Goal: Task Accomplishment & Management: Complete application form

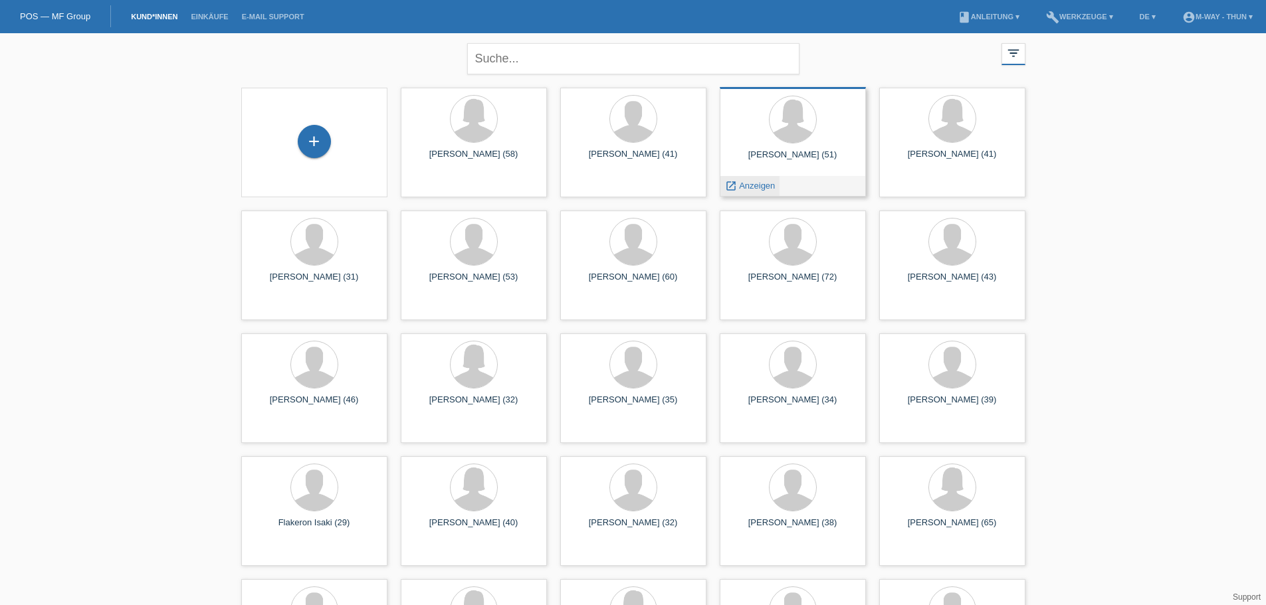
click at [760, 188] on span "Anzeigen" at bounding box center [757, 186] width 36 height 10
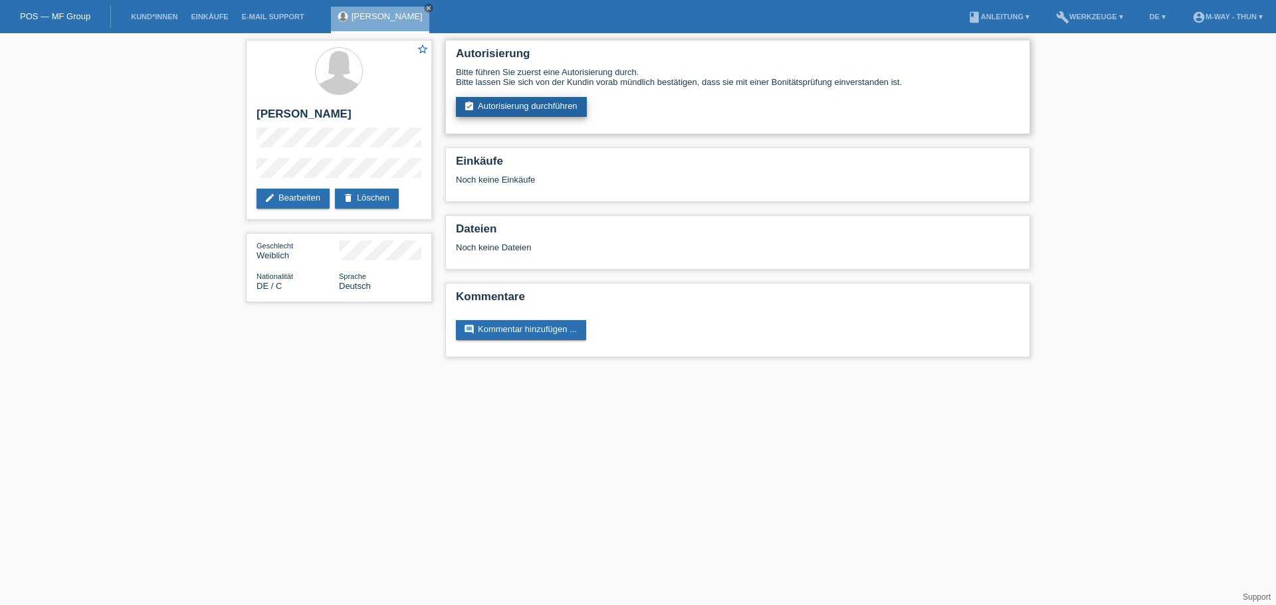
click at [476, 114] on link "assignment_turned_in Autorisierung durchführen" at bounding box center [521, 107] width 131 height 20
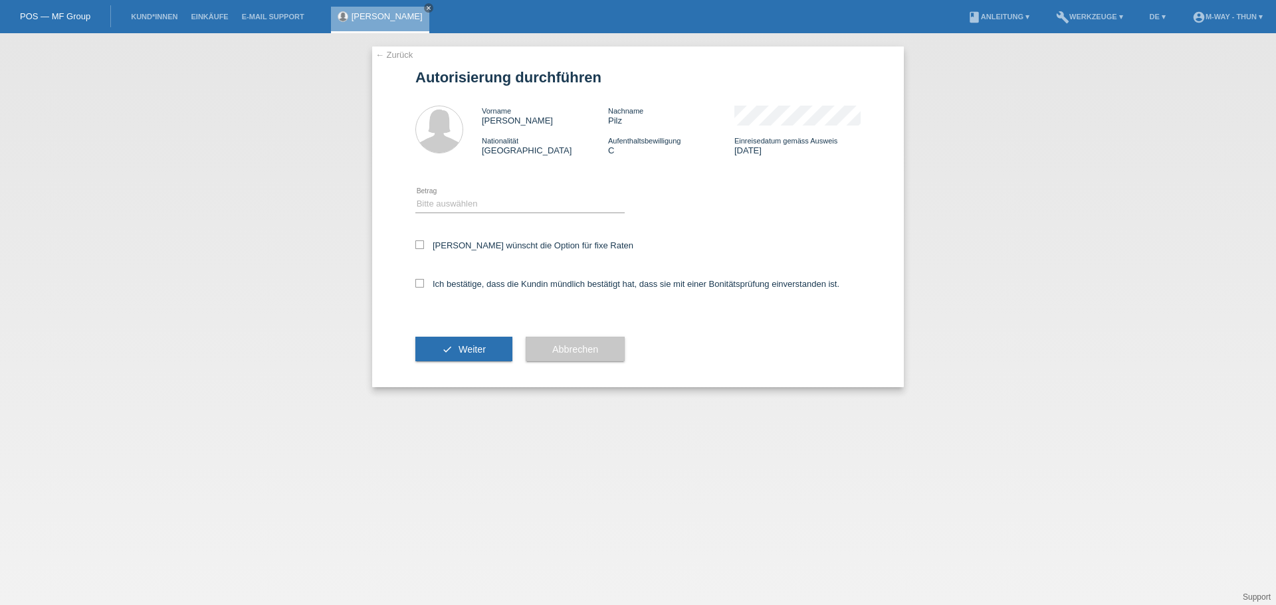
click at [496, 213] on icon at bounding box center [519, 213] width 209 height 1
click at [498, 208] on select "Bitte auswählen CHF 1.00 - CHF 499.00 CHF 500.00 - CHF 1'999.00 CHF 2'000.00 - …" at bounding box center [519, 204] width 209 height 16
select select "3"
click at [415, 196] on select "Bitte auswählen CHF 1.00 - CHF 499.00 CHF 500.00 - CHF 1'999.00 CHF 2'000.00 - …" at bounding box center [519, 204] width 209 height 16
click at [491, 248] on label "Kundin wünscht die Option für fixe Raten" at bounding box center [524, 246] width 218 height 10
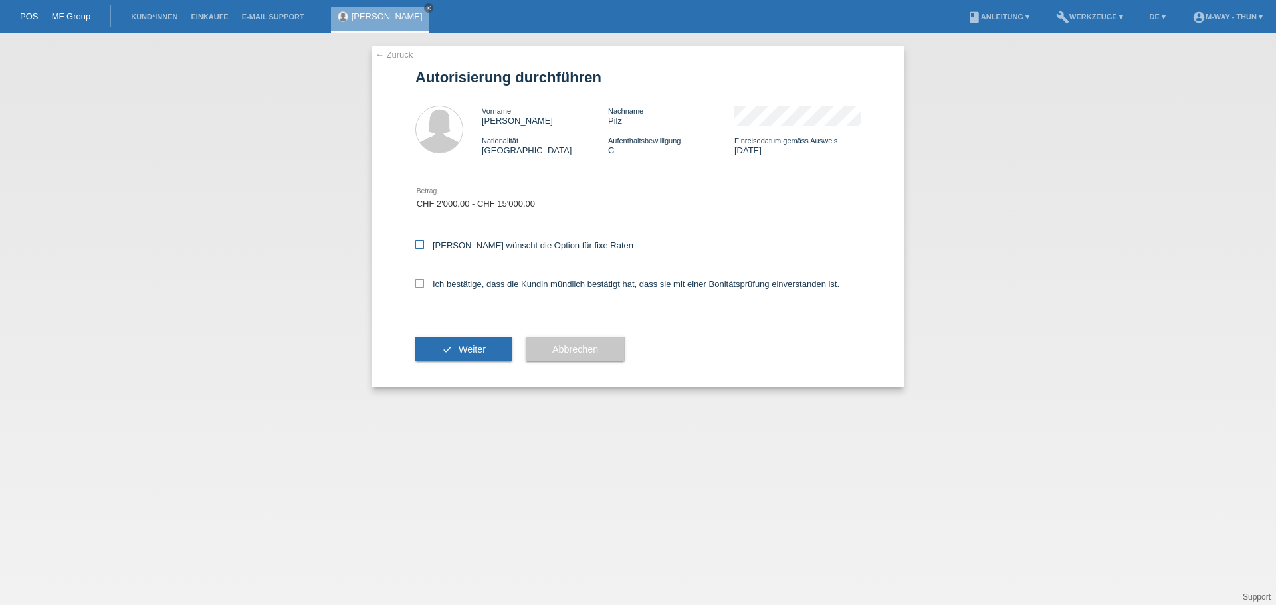
click at [424, 248] on input "Kundin wünscht die Option für fixe Raten" at bounding box center [419, 245] width 9 height 9
checkbox input "true"
click at [502, 283] on label "Ich bestätige, dass die Kundin mündlich bestätigt hat, dass sie mit einer Bonit…" at bounding box center [627, 284] width 424 height 10
click at [424, 283] on input "Ich bestätige, dass die Kundin mündlich bestätigt hat, dass sie mit einer Bonit…" at bounding box center [419, 283] width 9 height 9
checkbox input "true"
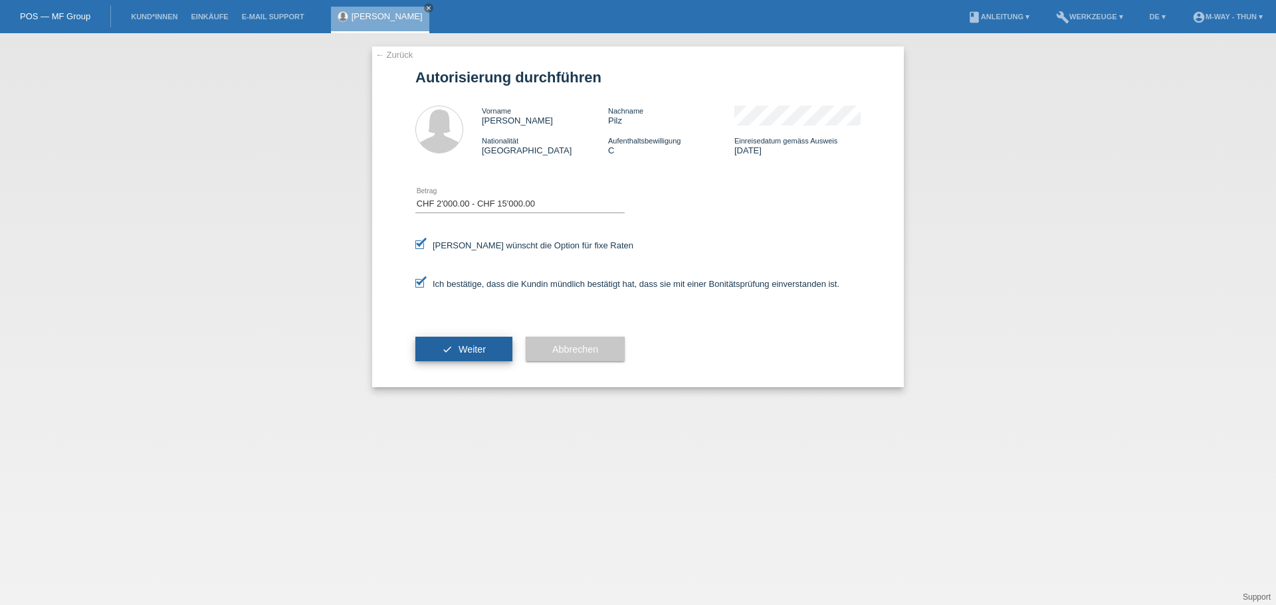
click at [486, 348] on button "check Weiter" at bounding box center [463, 349] width 97 height 25
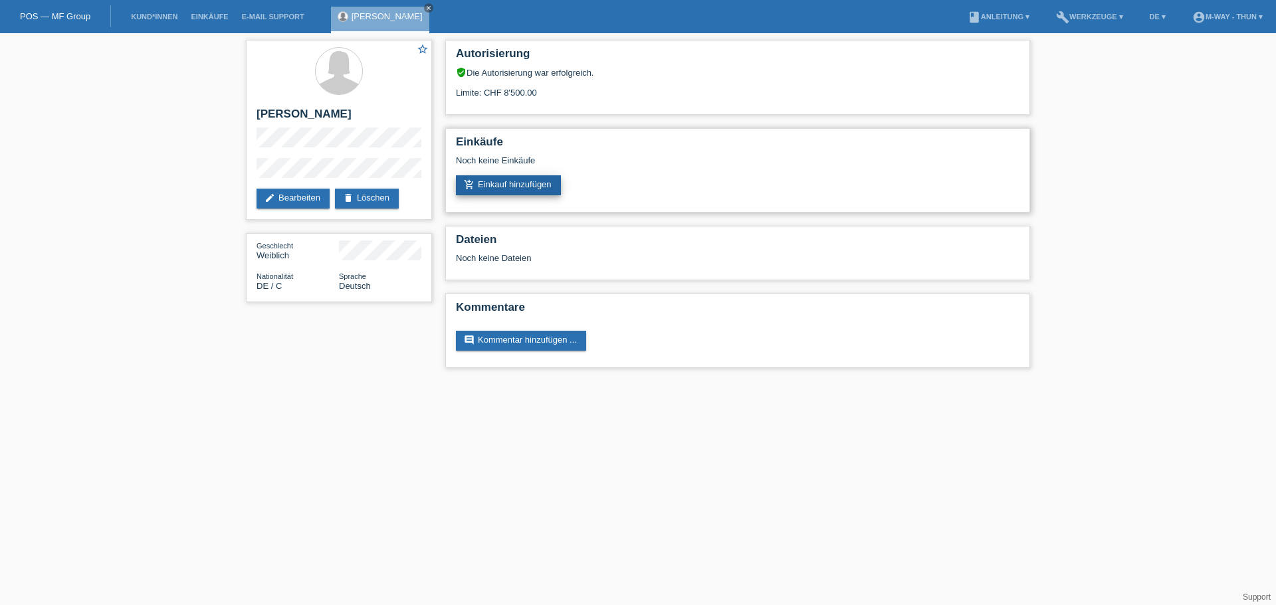
click at [504, 178] on link "add_shopping_cart Einkauf hinzufügen" at bounding box center [508, 185] width 105 height 20
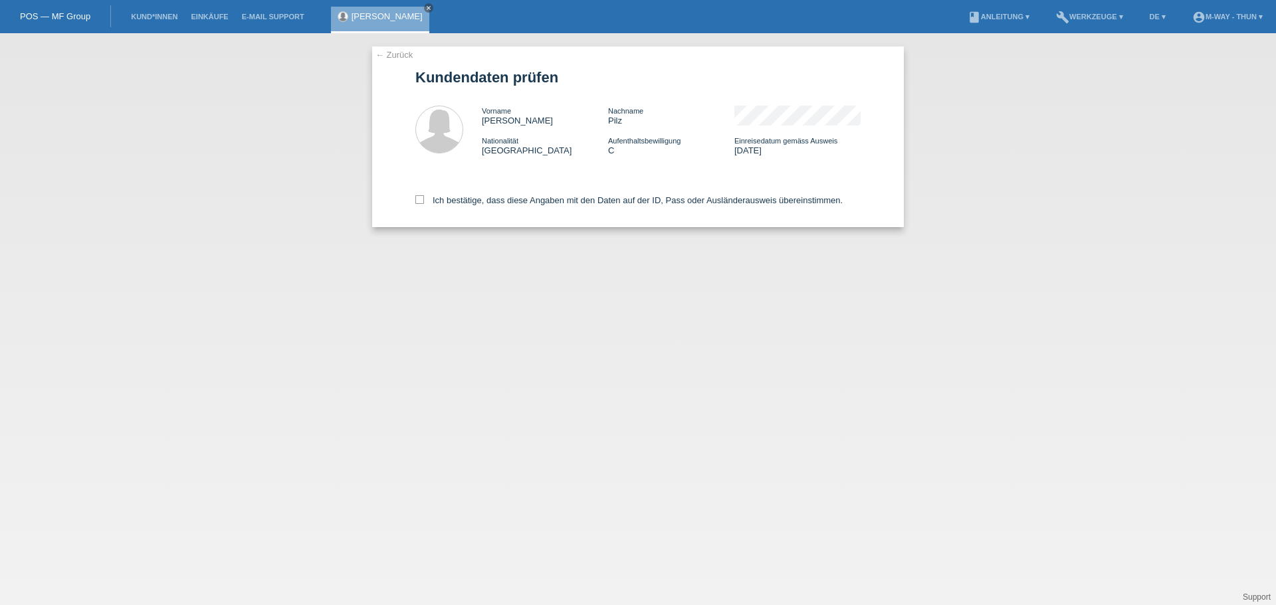
click at [496, 221] on div "Ich bestätige, dass diese Angaben mit den Daten auf der ID, Pass oder Ausländer…" at bounding box center [637, 198] width 445 height 58
click at [496, 196] on div "Ich bestätige, dass diese Angaben mit den Daten auf der ID, Pass oder Ausländer…" at bounding box center [637, 198] width 445 height 58
click at [495, 199] on label "Ich bestätige, dass diese Angaben mit den Daten auf der ID, Pass oder Ausländer…" at bounding box center [628, 200] width 427 height 10
click at [424, 199] on input "Ich bestätige, dass diese Angaben mit den Daten auf der ID, Pass oder Ausländer…" at bounding box center [419, 199] width 9 height 9
checkbox input "true"
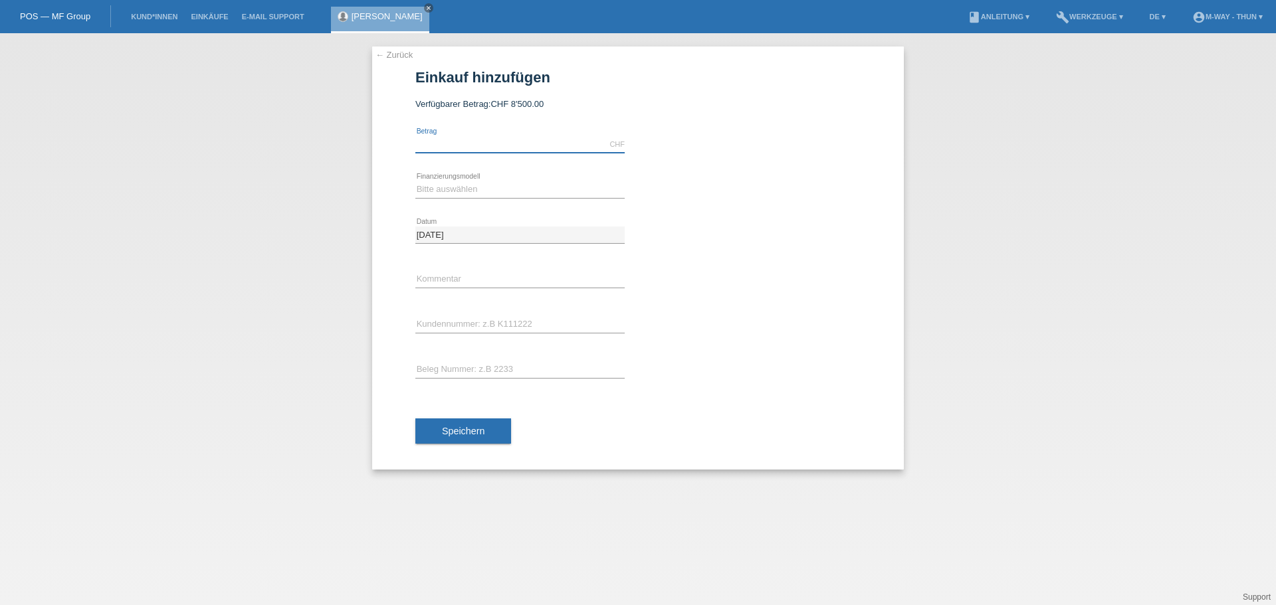
click at [480, 147] on input "text" at bounding box center [519, 144] width 209 height 17
type input "3108.00"
click at [461, 195] on select "Bitte auswählen Fixe Raten Kauf auf Rechnung mit Teilzahlungsoption" at bounding box center [519, 189] width 209 height 16
select select "77"
click at [415, 181] on select "Bitte auswählen Fixe Raten Kauf auf Rechnung mit Teilzahlungsoption" at bounding box center [519, 189] width 209 height 16
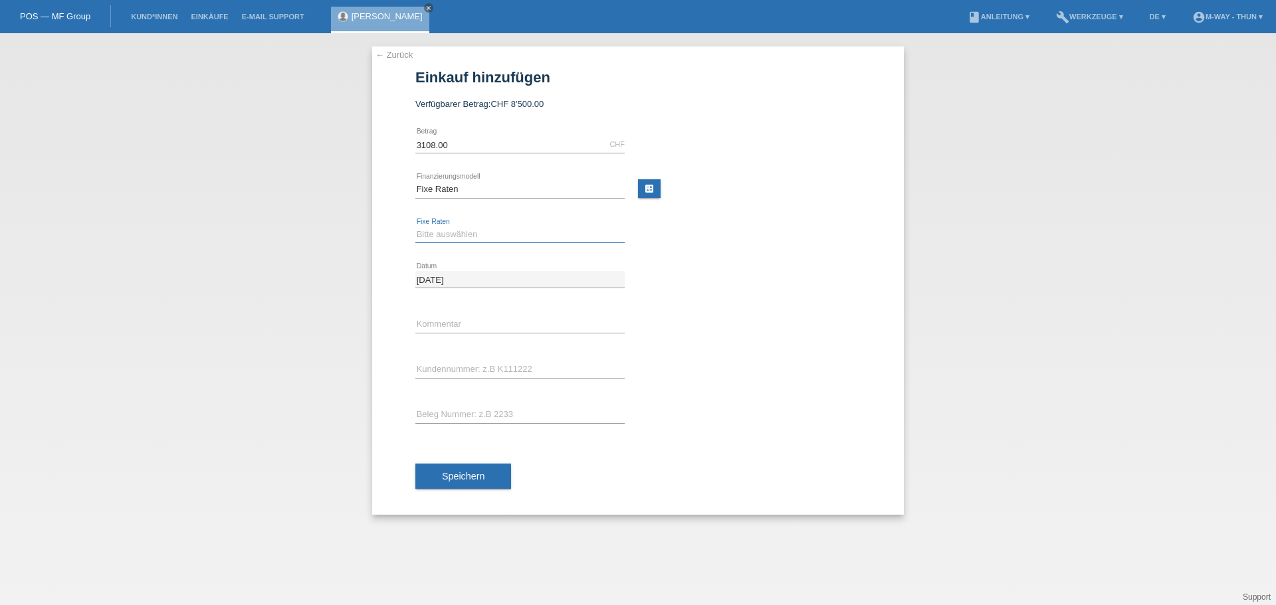
click at [463, 229] on select "Bitte auswählen 4 Raten 5 Raten 6 Raten 7 Raten 8 Raten 9 Raten 10 Raten 11 Rat…" at bounding box center [519, 235] width 209 height 16
select select "202"
click at [415, 227] on select "Bitte auswählen 4 Raten 5 Raten 6 Raten 7 Raten 8 Raten 9 Raten 10 Raten 11 Rat…" at bounding box center [519, 235] width 209 height 16
click at [465, 368] on input "text" at bounding box center [519, 370] width 209 height 17
type input "K106103"
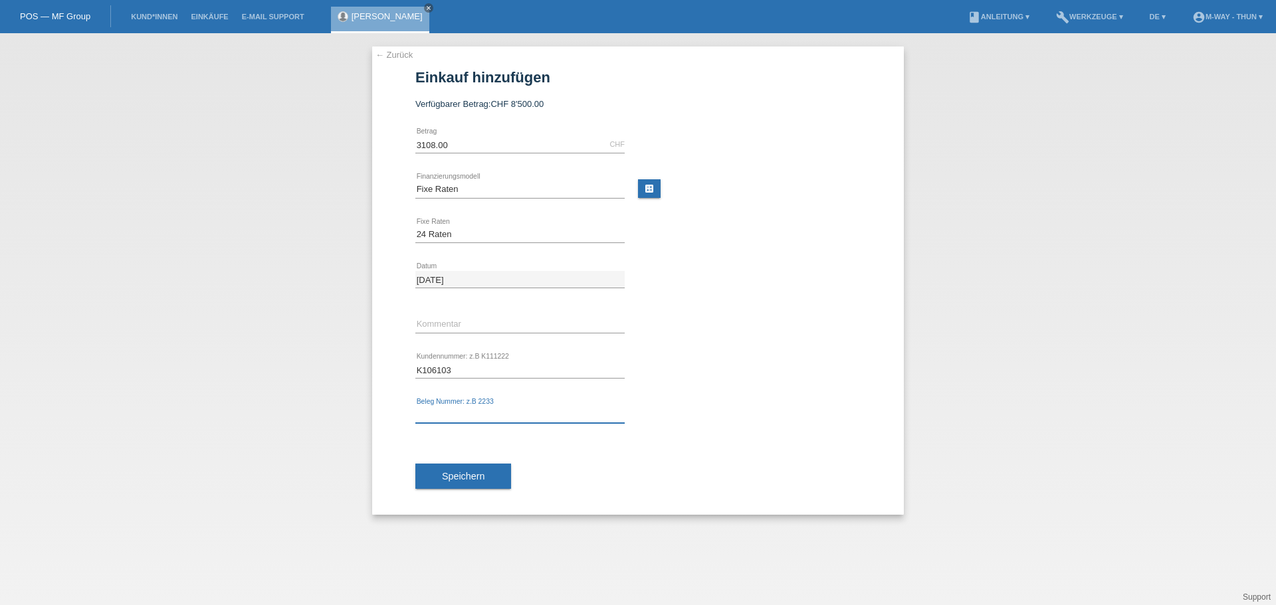
click at [453, 410] on input "text" at bounding box center [519, 415] width 209 height 17
type input "51431"
click at [457, 478] on span "Speichern" at bounding box center [463, 476] width 43 height 11
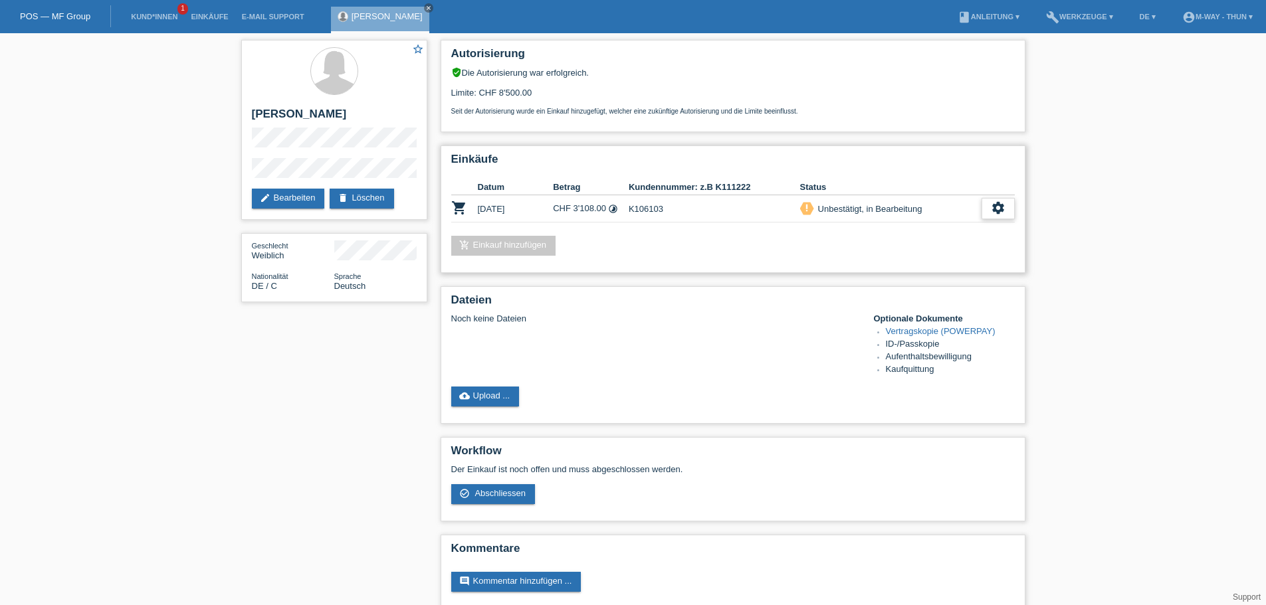
click at [989, 210] on div "settings" at bounding box center [998, 208] width 33 height 21
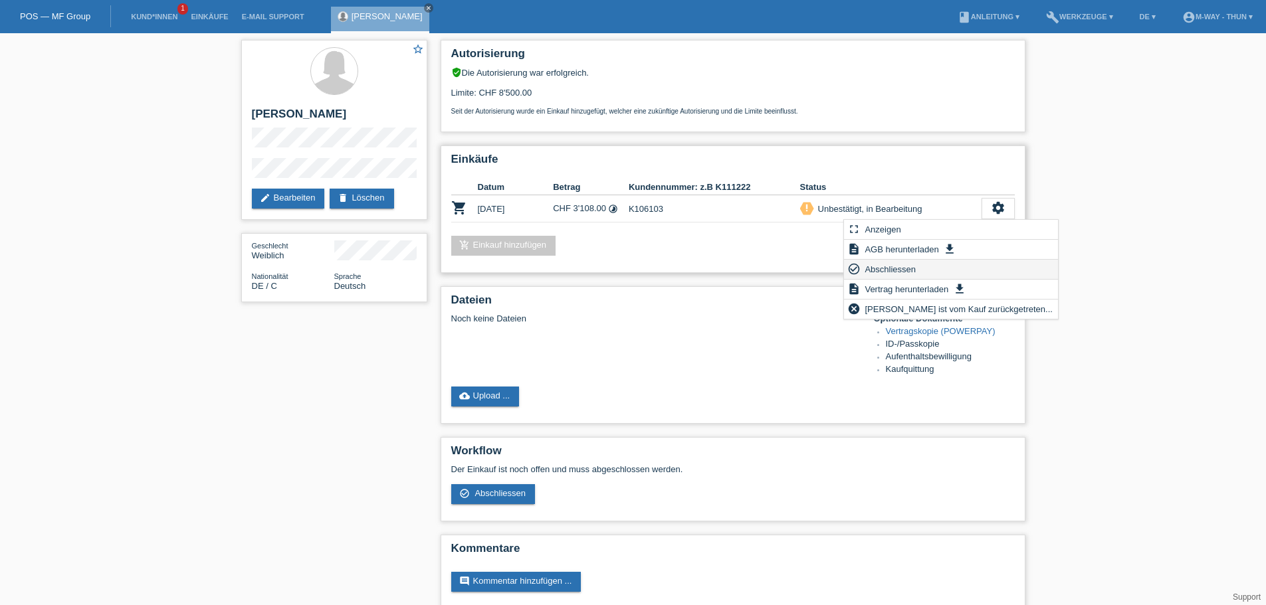
click at [892, 269] on span "Abschliessen" at bounding box center [890, 269] width 55 height 16
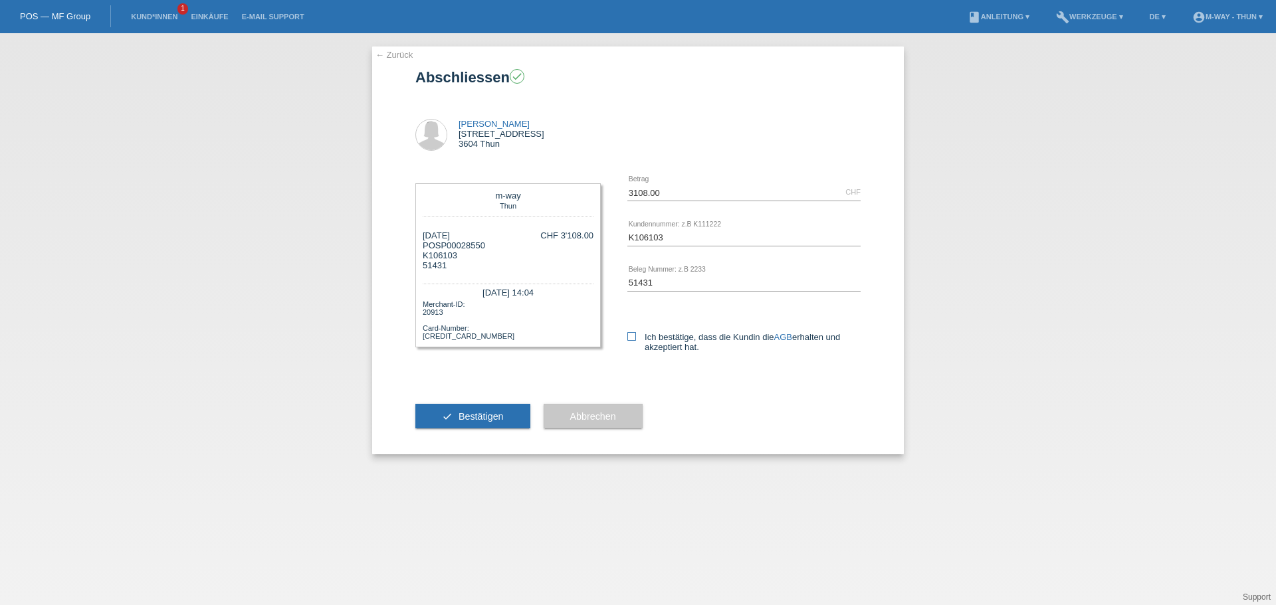
click at [683, 338] on label "Ich bestätige, dass die Kundin die AGB erhalten und akzeptiert hat." at bounding box center [743, 342] width 233 height 20
click at [636, 338] on input "Ich bestätige, dass die Kundin die AGB erhalten und akzeptiert hat." at bounding box center [631, 336] width 9 height 9
checkbox input "true"
click at [474, 423] on button "check Bestätigen" at bounding box center [472, 416] width 115 height 25
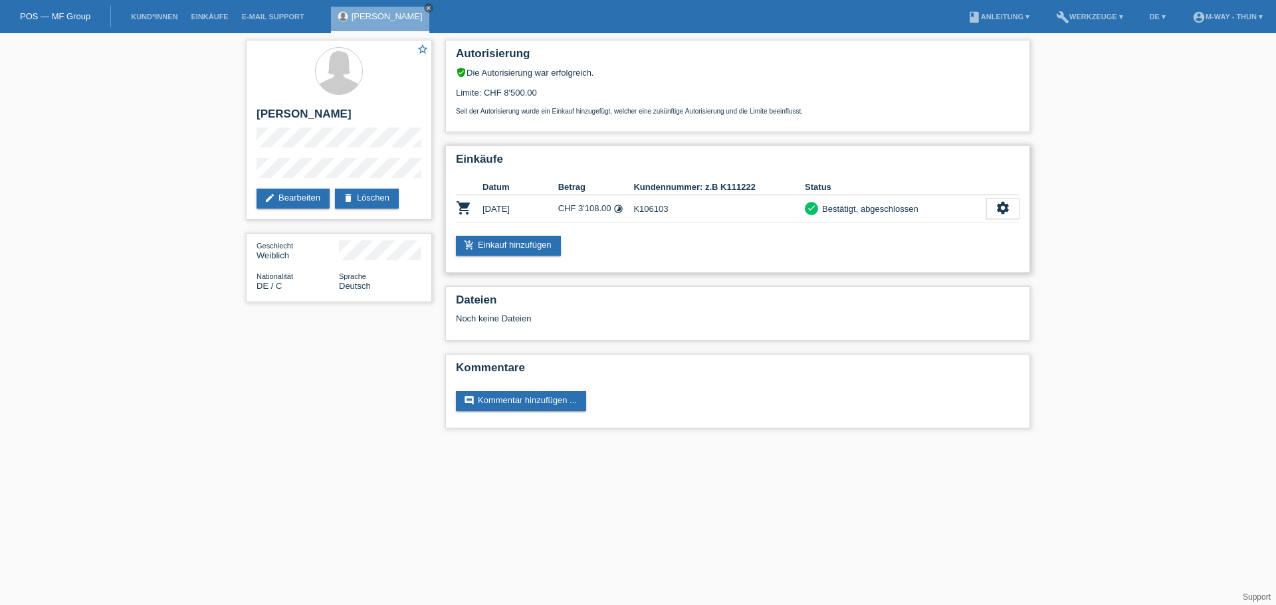
click at [594, 210] on td "CHF 3'108.00 timelapse" at bounding box center [596, 208] width 76 height 27
click at [606, 235] on div "Einkäufe Datum Betrag Kundennummer: z.B K111222 Status shopping_cart 10.10.2025…" at bounding box center [737, 210] width 585 height 128
click at [808, 208] on icon "check" at bounding box center [811, 207] width 9 height 9
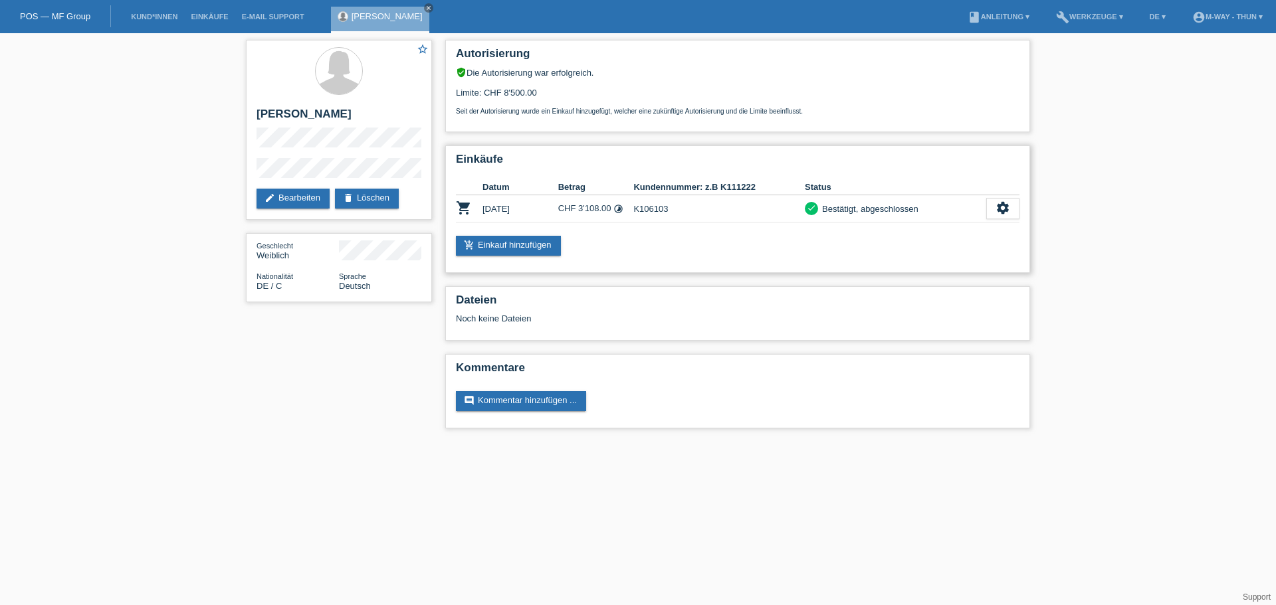
click at [831, 212] on div "Bestätigt, abgeschlossen" at bounding box center [868, 209] width 100 height 14
click at [831, 213] on div "Bestätigt, abgeschlossen" at bounding box center [868, 209] width 100 height 14
click at [1007, 202] on icon "settings" at bounding box center [1002, 208] width 15 height 15
click at [950, 225] on div "fullscreen Anzeigen" at bounding box center [954, 230] width 130 height 20
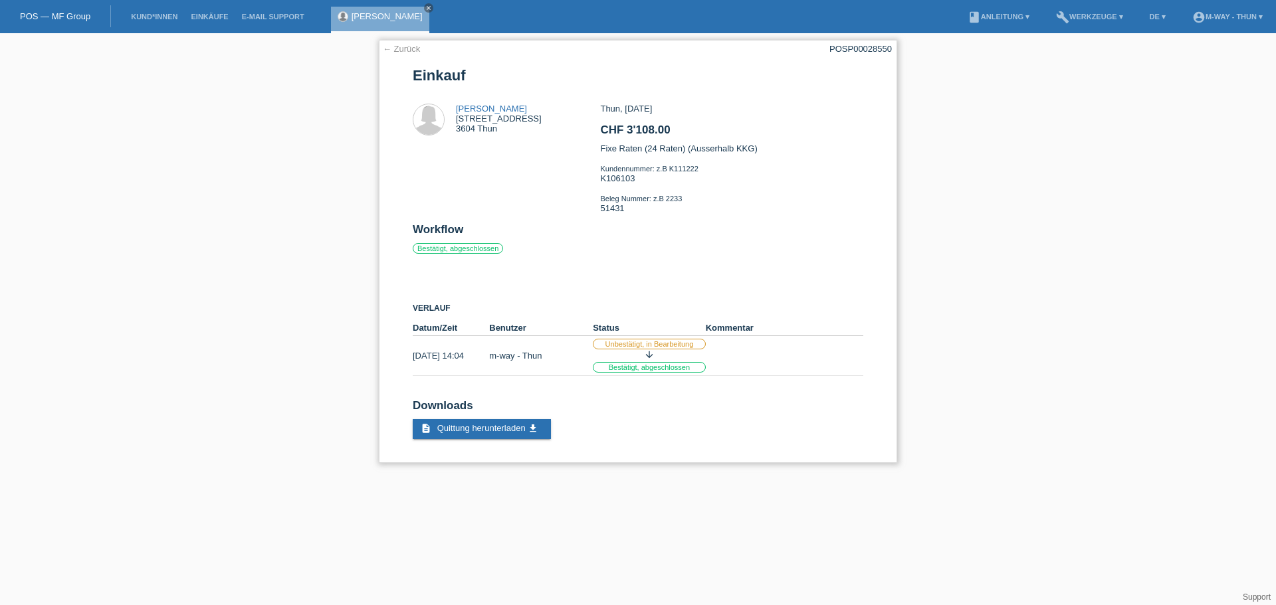
click at [415, 49] on link "← Zurück" at bounding box center [401, 49] width 37 height 10
